Goal: Find specific page/section: Find specific page/section

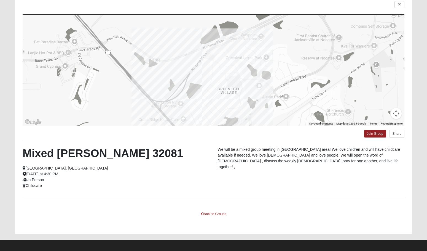
scroll to position [45, 0]
click at [399, 4] on icon at bounding box center [400, 4] width 2 height 3
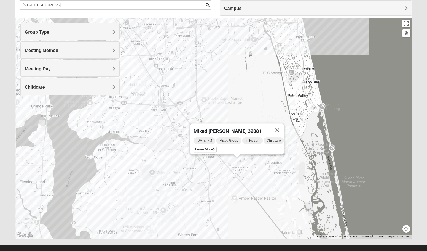
drag, startPoint x: 295, startPoint y: 122, endPoint x: 318, endPoint y: 189, distance: 70.4
click at [318, 189] on div "Mixed [PERSON_NAME] 32081 [DATE] PM Mixed Group In Person Childcare Learn More" at bounding box center [214, 128] width 398 height 221
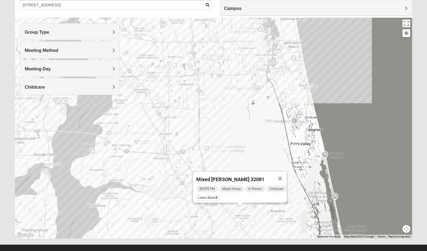
drag, startPoint x: 302, startPoint y: 113, endPoint x: 304, endPoint y: 166, distance: 53.3
click at [304, 166] on div "Mixed [PERSON_NAME] 32081 [DATE] PM Mixed Group In Person Childcare Learn More" at bounding box center [214, 128] width 398 height 221
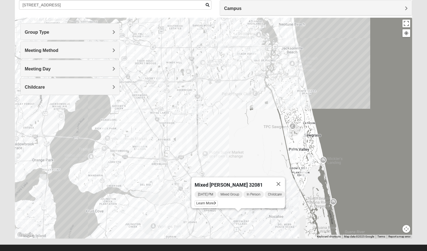
click at [256, 53] on img "Mixed Irish 32224" at bounding box center [255, 55] width 7 height 9
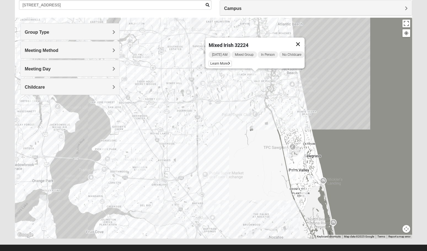
click at [301, 39] on button "Close" at bounding box center [298, 44] width 13 height 13
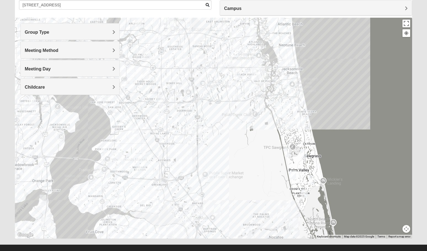
click at [198, 126] on img "Baymeadows" at bounding box center [197, 128] width 10 height 13
click at [258, 63] on img "San Pablo" at bounding box center [257, 65] width 10 height 13
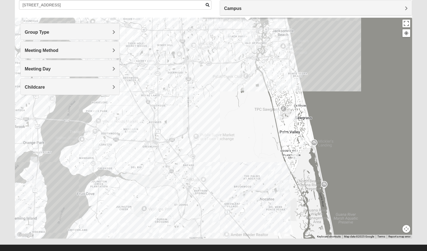
drag, startPoint x: 275, startPoint y: 194, endPoint x: 261, endPoint y: 133, distance: 62.5
click at [261, 133] on div "[GEOGRAPHIC_DATA] [STREET_ADDRESS]" at bounding box center [214, 128] width 398 height 221
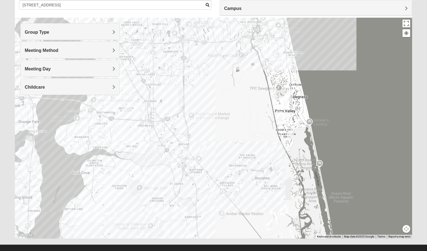
click at [291, 133] on img "Mixed Reed 32081" at bounding box center [291, 134] width 7 height 9
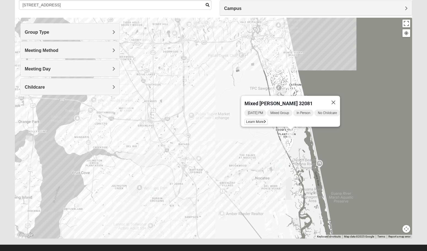
click at [291, 133] on img "Mixed Reed 32081" at bounding box center [291, 134] width 7 height 9
click at [267, 156] on img "Womens Bonner 32081" at bounding box center [267, 154] width 7 height 9
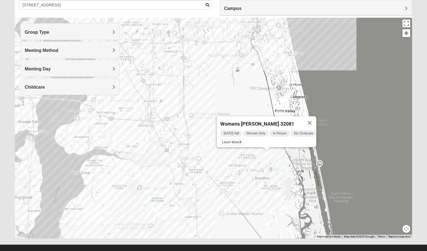
click at [274, 150] on img "Womens Masulli 32081" at bounding box center [274, 148] width 7 height 9
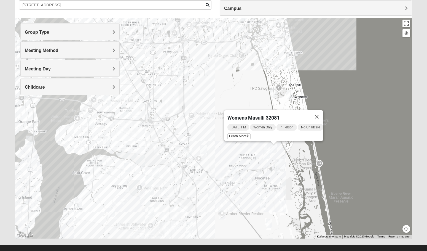
click at [227, 177] on img "Mixed Buckley 32081" at bounding box center [224, 177] width 7 height 9
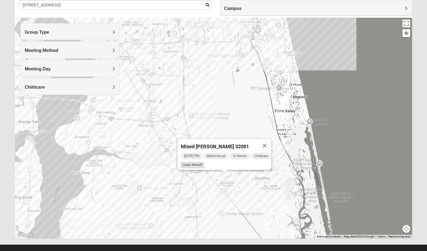
click at [192, 162] on span "Learn More" at bounding box center [192, 165] width 23 height 6
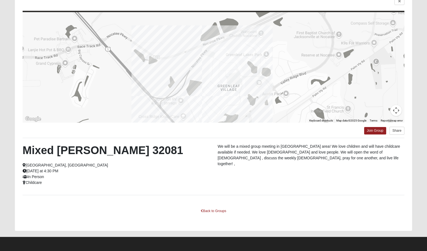
scroll to position [48, 0]
